Goal: Task Accomplishment & Management: Use online tool/utility

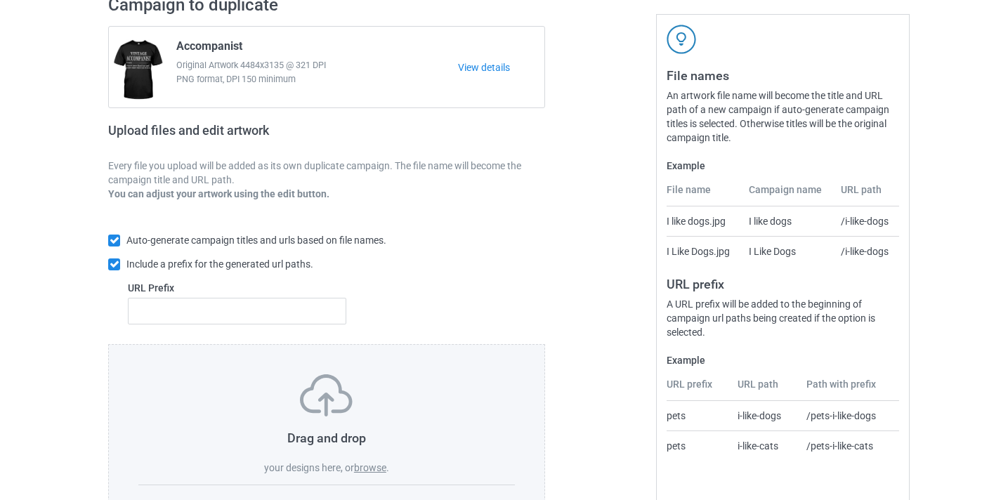
scroll to position [115, 0]
click at [368, 464] on label "browse" at bounding box center [370, 466] width 32 height 11
click at [0, 0] on input "browse" at bounding box center [0, 0] width 0 height 0
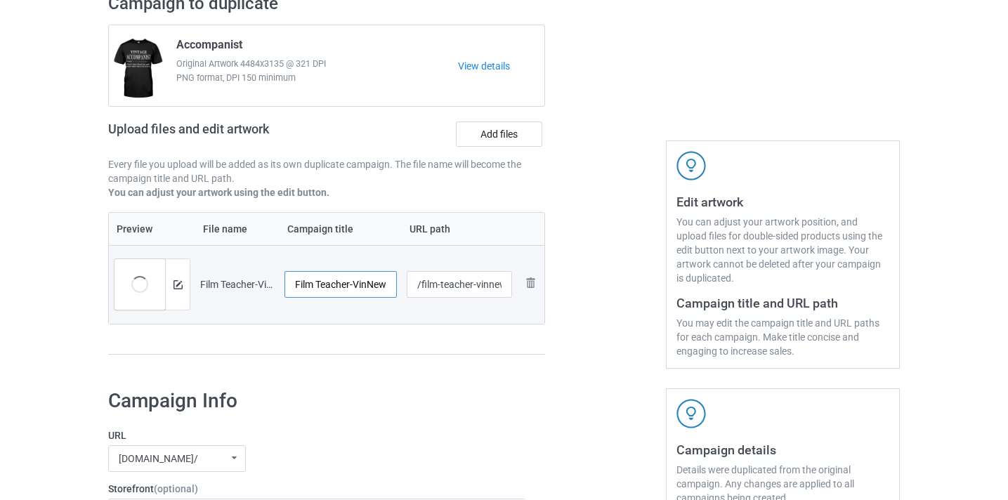
click at [381, 288] on input "Film Teacher-VinNew" at bounding box center [340, 284] width 112 height 27
type input "Film Teacher"
click at [492, 285] on input "/film-teacher-vinnew" at bounding box center [460, 284] width 106 height 27
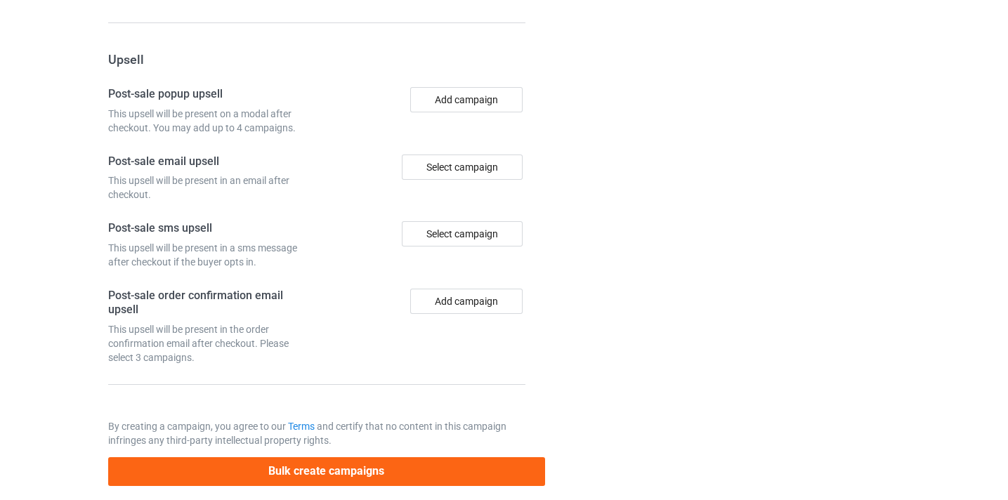
scroll to position [1302, 0]
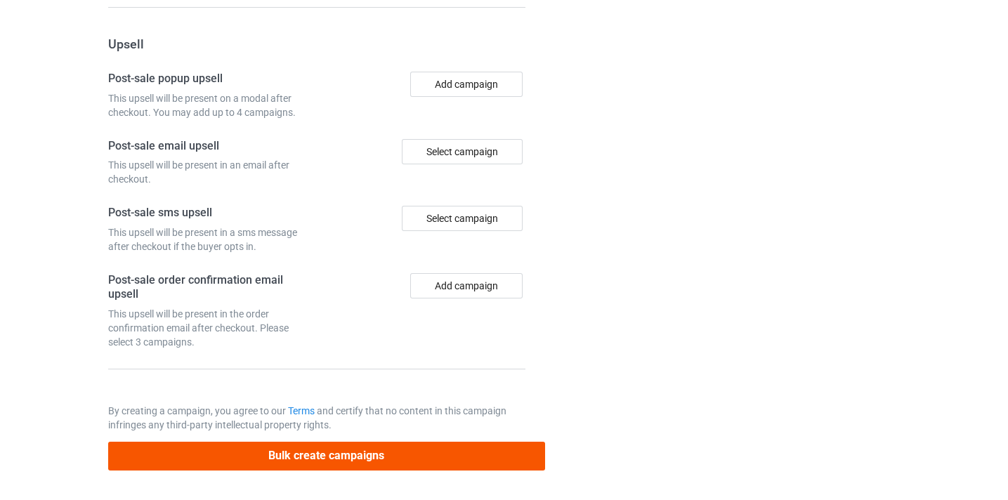
type input "/film-teacher8"
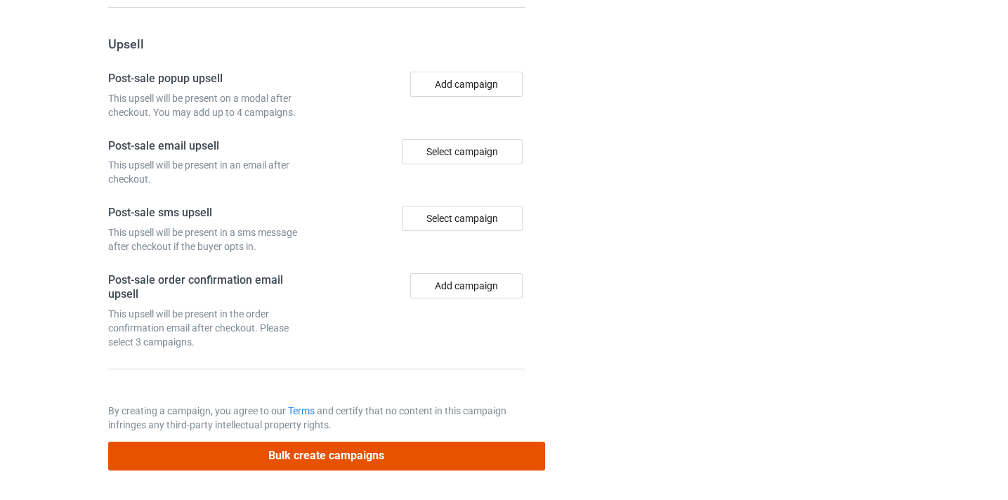
click at [478, 459] on button "Bulk create campaigns" at bounding box center [326, 456] width 437 height 29
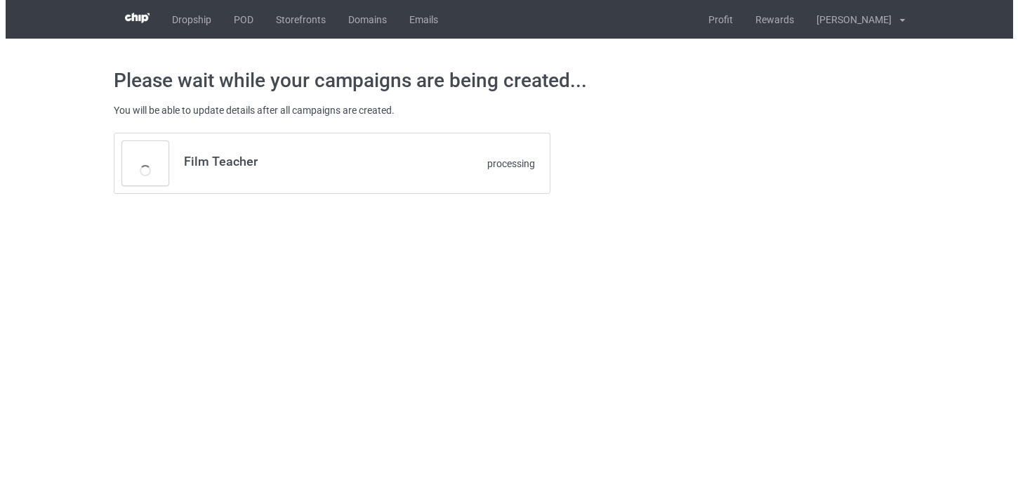
scroll to position [0, 0]
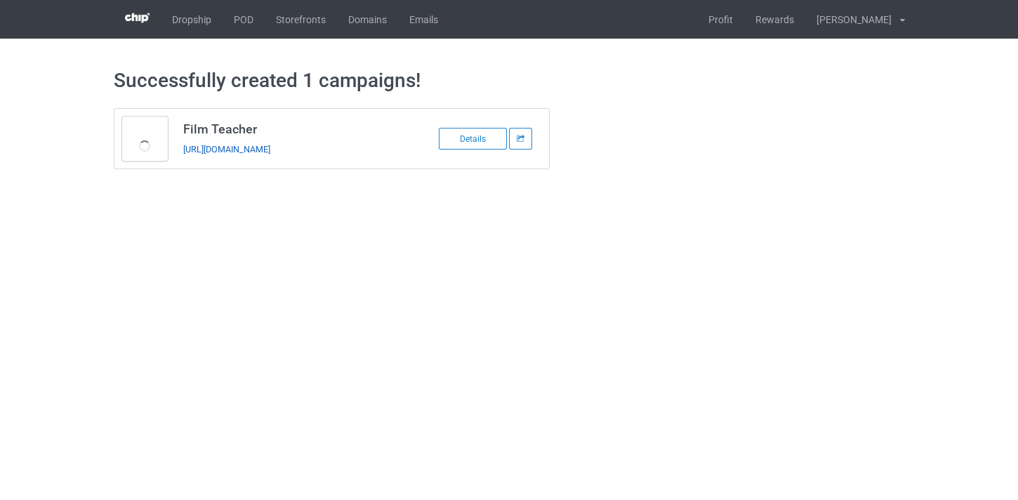
click at [232, 148] on link "[URL][DOMAIN_NAME]" at bounding box center [226, 149] width 87 height 11
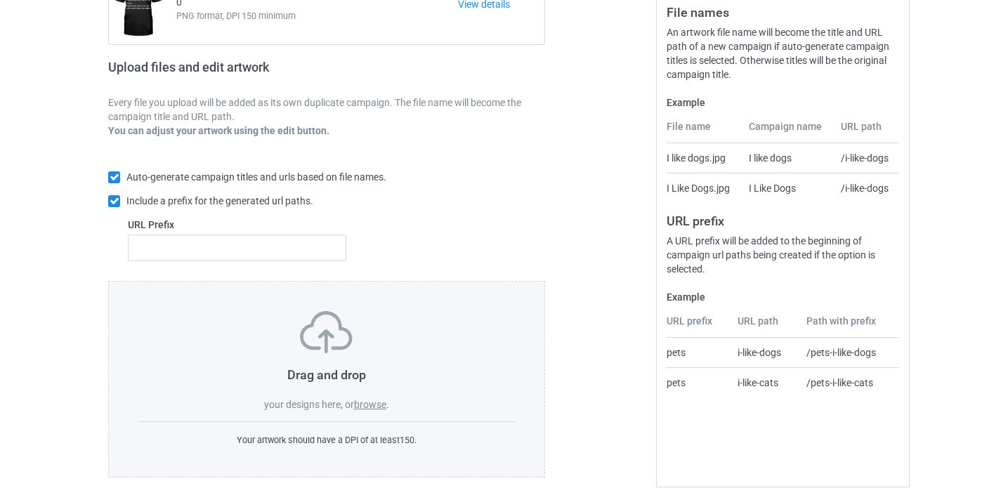
scroll to position [184, 0]
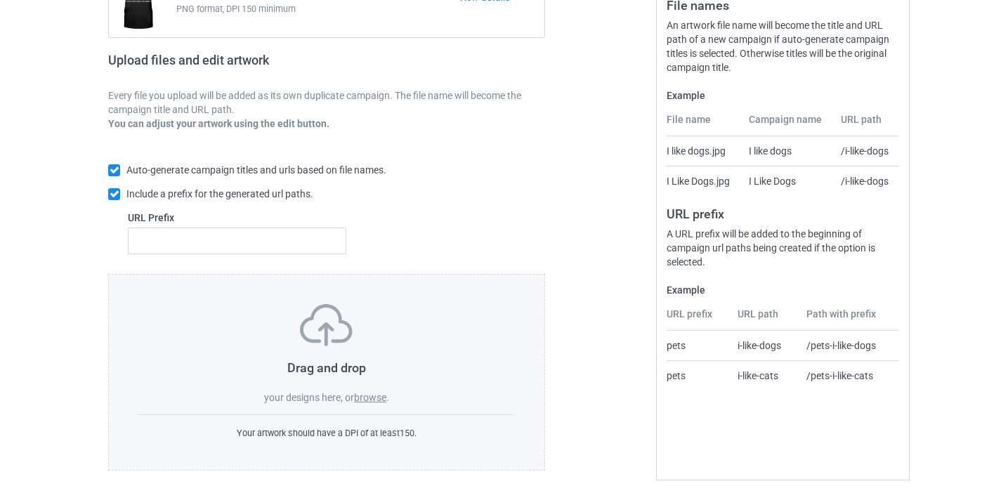
click at [358, 389] on div "Drag and drop your designs here, or browse ." at bounding box center [326, 354] width 376 height 100
click at [362, 399] on label "browse" at bounding box center [370, 397] width 32 height 11
click at [0, 0] on input "browse" at bounding box center [0, 0] width 0 height 0
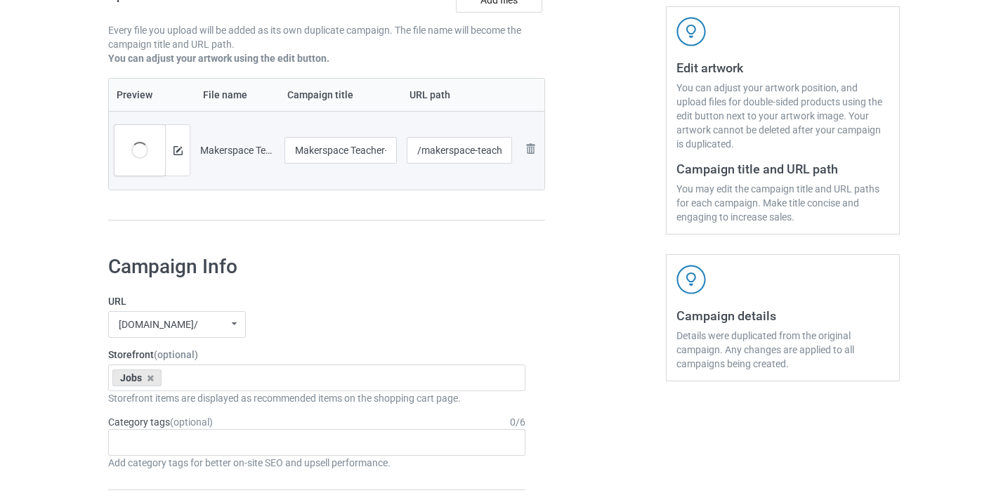
scroll to position [0, 0]
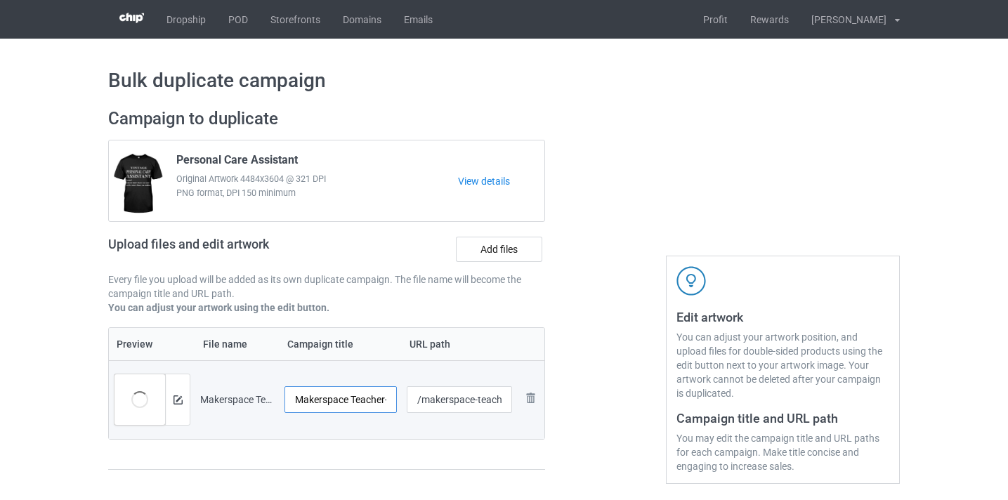
click at [349, 397] on input "Makerspace Teacher-VinNew" at bounding box center [340, 399] width 112 height 27
drag, startPoint x: 349, startPoint y: 397, endPoint x: 367, endPoint y: 400, distance: 18.4
click at [416, 402] on tr "Preview and edit artwork Makerspace Teacher-VinNew.png Makerspace Teacher-VinNe…" at bounding box center [326, 399] width 435 height 79
click at [366, 400] on input "Makerspace Teacher-VinNew" at bounding box center [340, 399] width 112 height 27
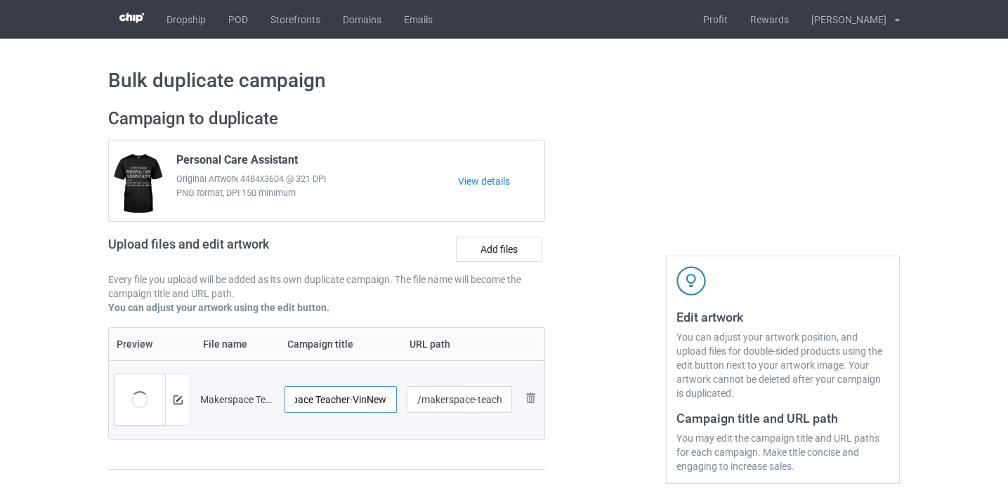
click at [366, 400] on input "Makerspace Teacher-VinNew" at bounding box center [340, 399] width 112 height 27
type input "Makerspace Teacher"
click at [452, 407] on input "/makerspace-teacher-vinnew" at bounding box center [460, 399] width 106 height 27
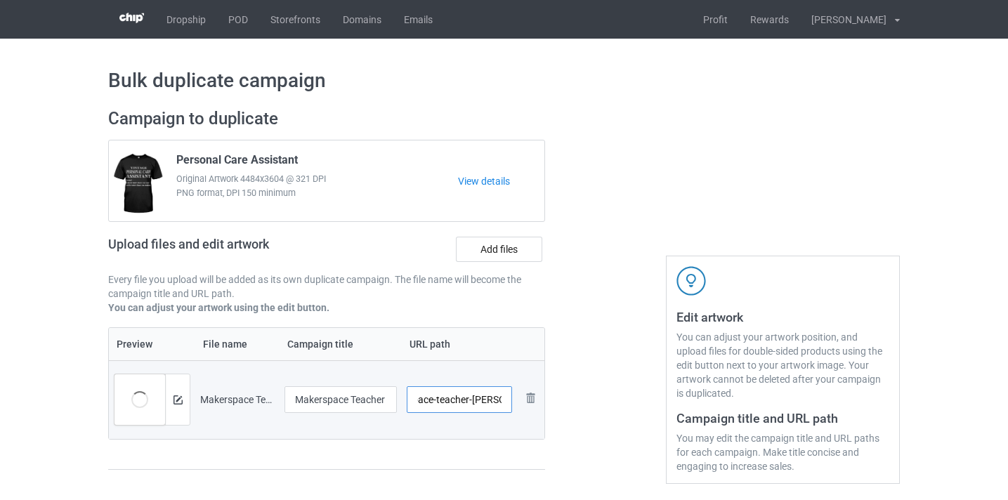
drag, startPoint x: 452, startPoint y: 407, endPoint x: 544, endPoint y: 410, distance: 92.1
click at [544, 410] on tr "Preview and edit artwork Makerspace Teacher-VinNew.png Makerspace Teacher /make…" at bounding box center [326, 399] width 435 height 79
click at [484, 404] on input "/makerspace-teacher-vinnew" at bounding box center [460, 399] width 106 height 27
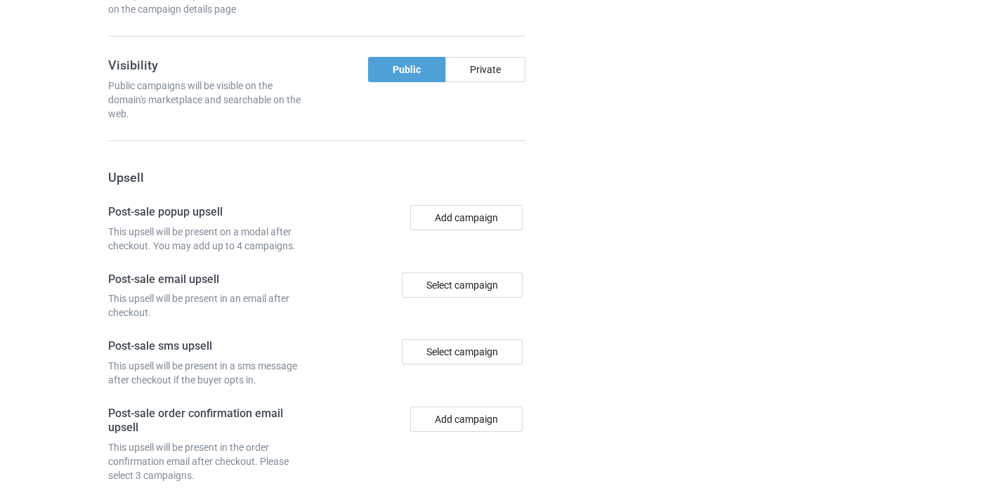
scroll to position [1302, 0]
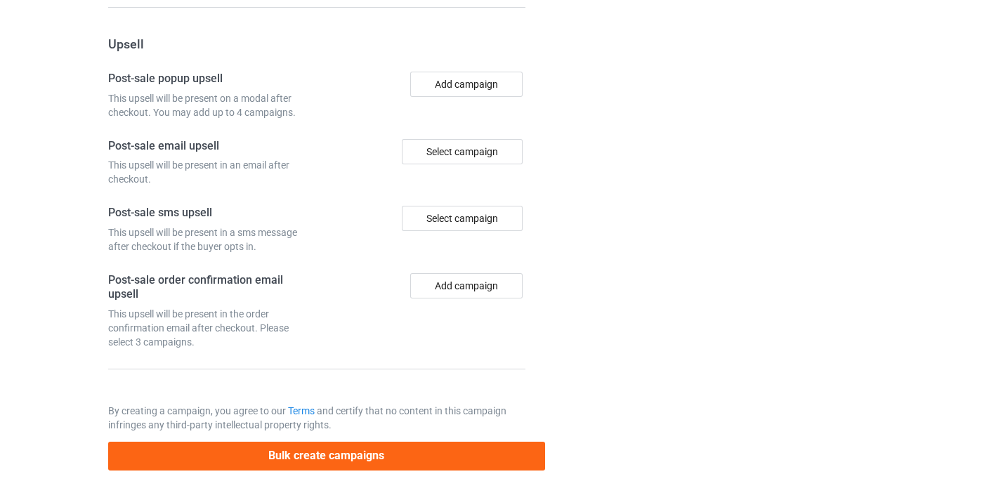
type input "/makerspace-teacher8"
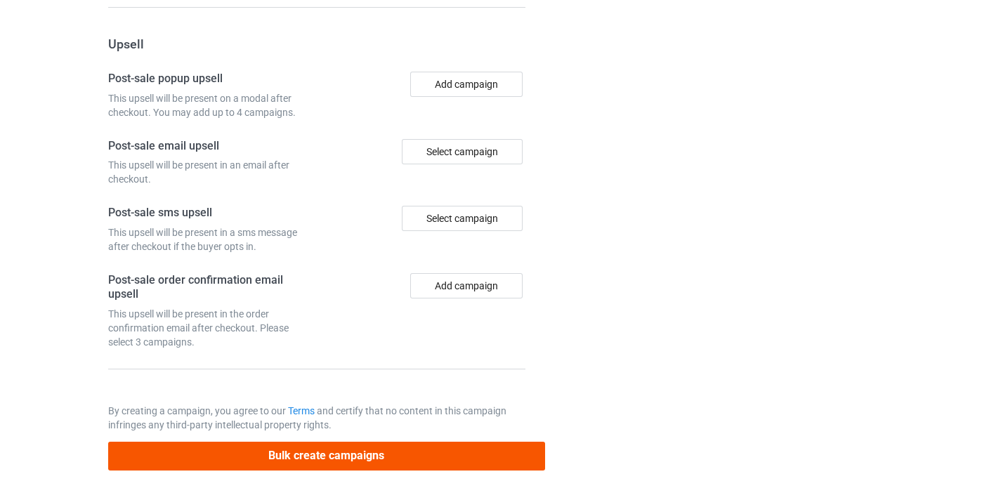
scroll to position [0, 0]
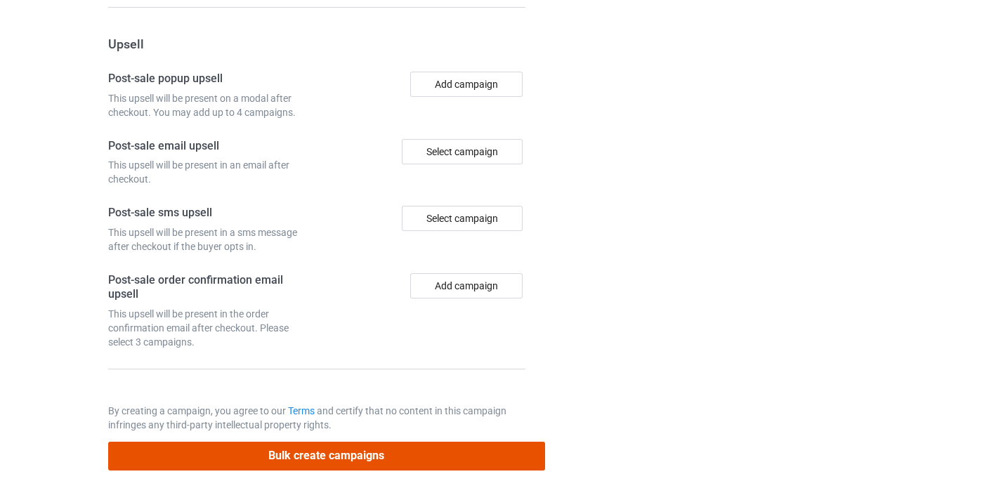
click at [432, 460] on button "Bulk create campaigns" at bounding box center [326, 456] width 437 height 29
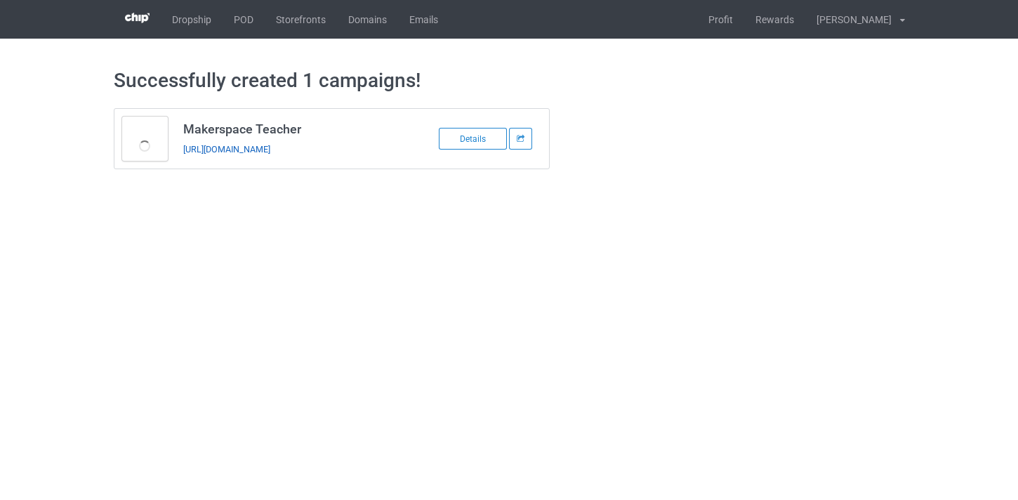
click at [270, 150] on link "https://www.thepure.gift/makerspace-teacher8" at bounding box center [226, 149] width 87 height 11
